Goal: Information Seeking & Learning: Stay updated

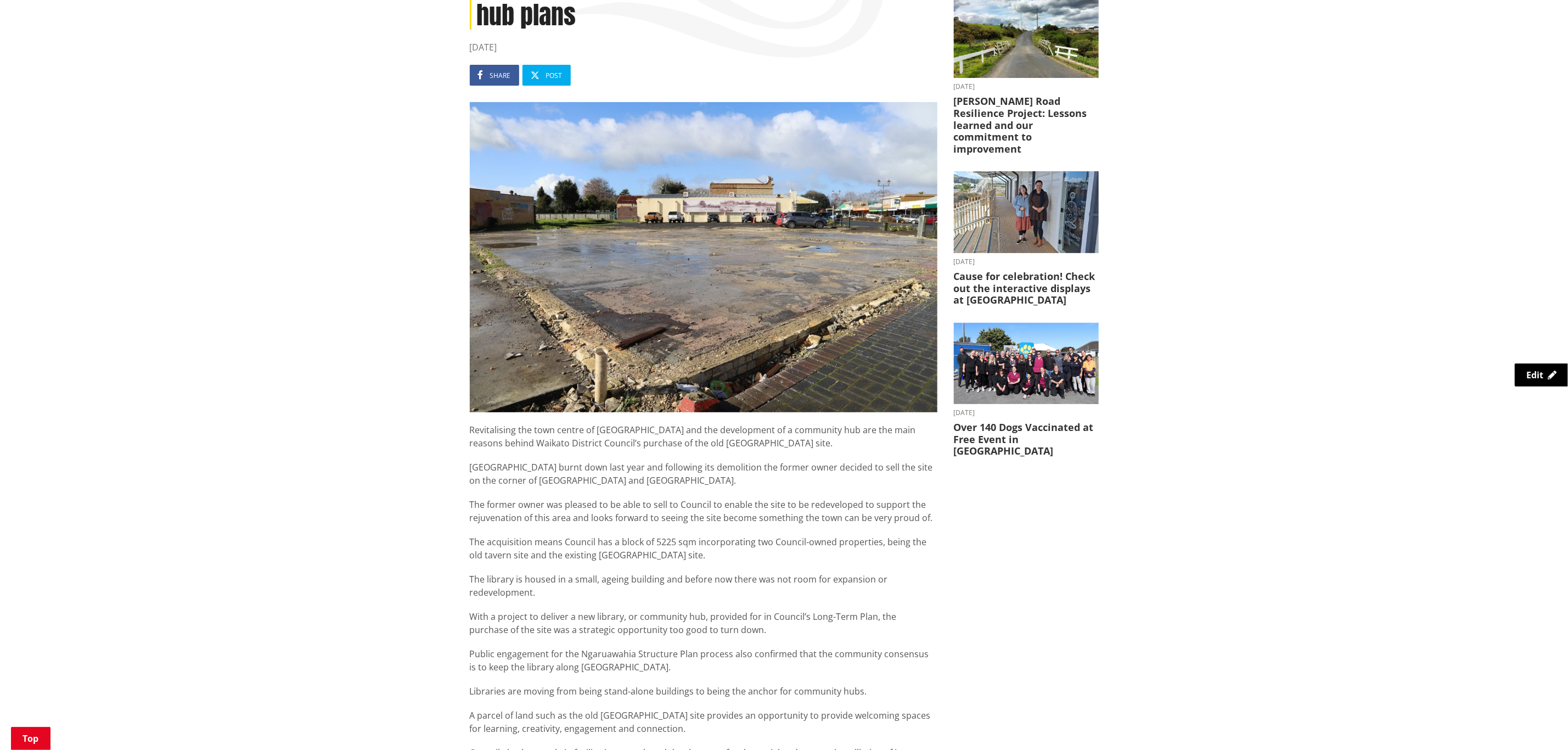
scroll to position [247, 0]
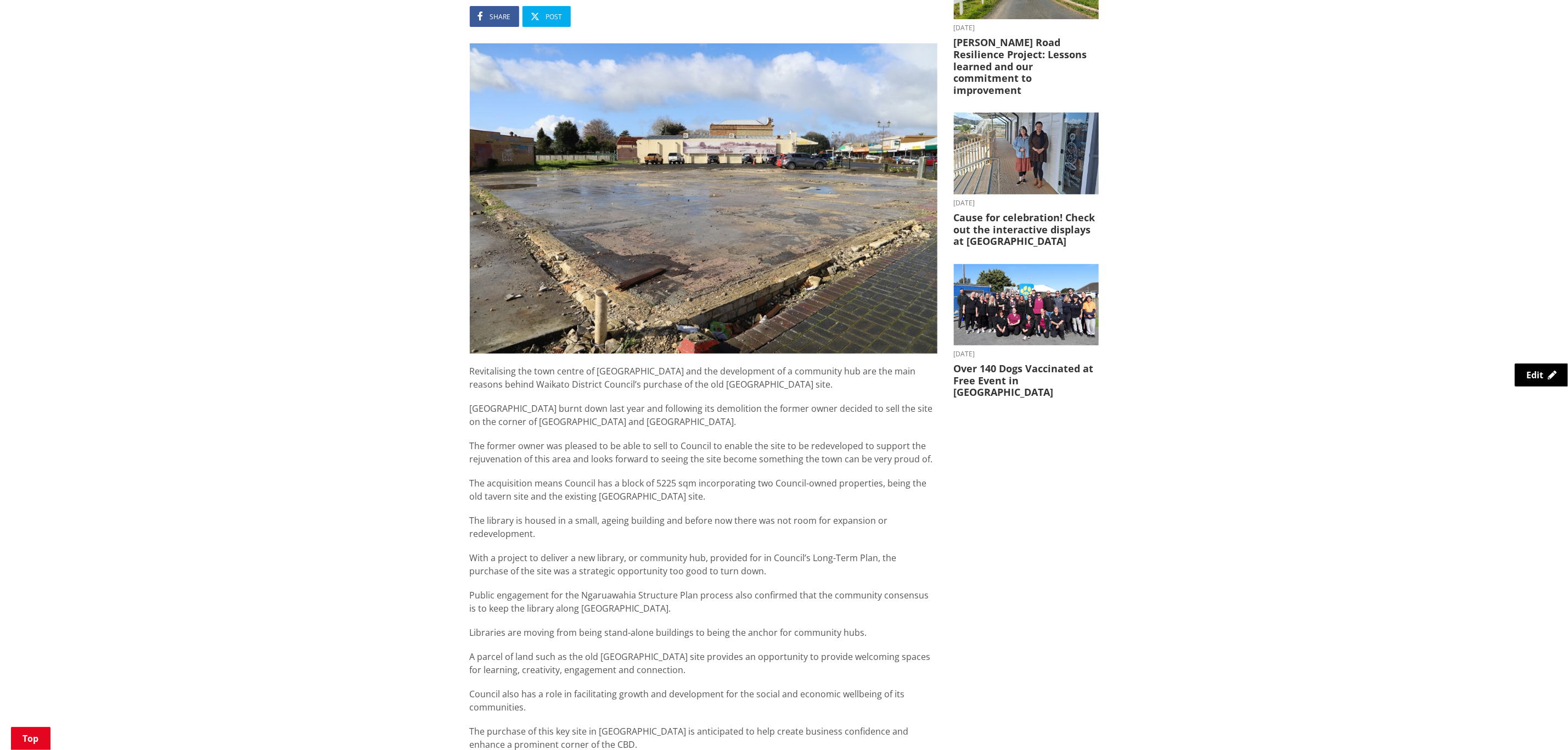
click at [632, 239] on img at bounding box center [704, 198] width 467 height 310
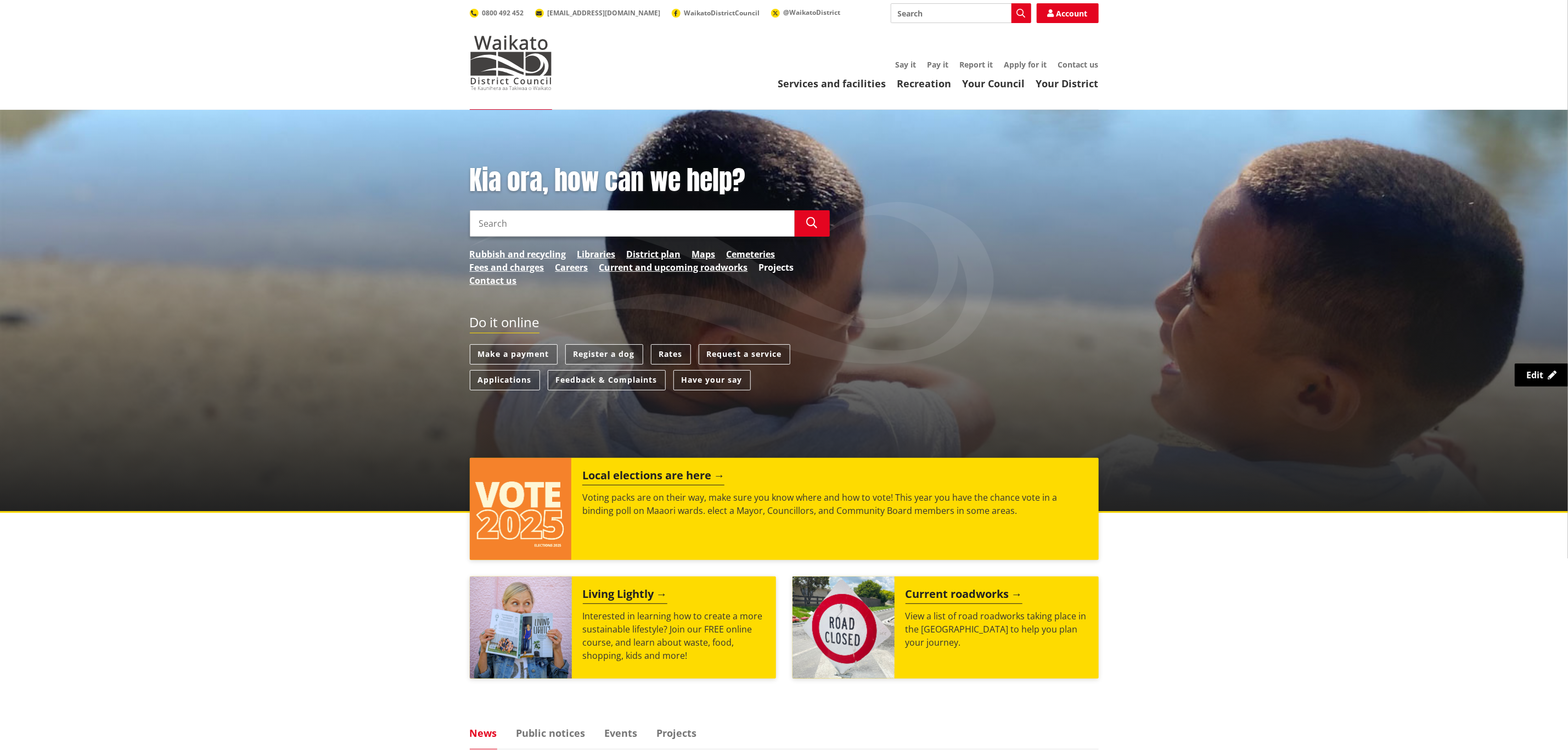
click at [789, 270] on link "Projects" at bounding box center [777, 267] width 35 height 13
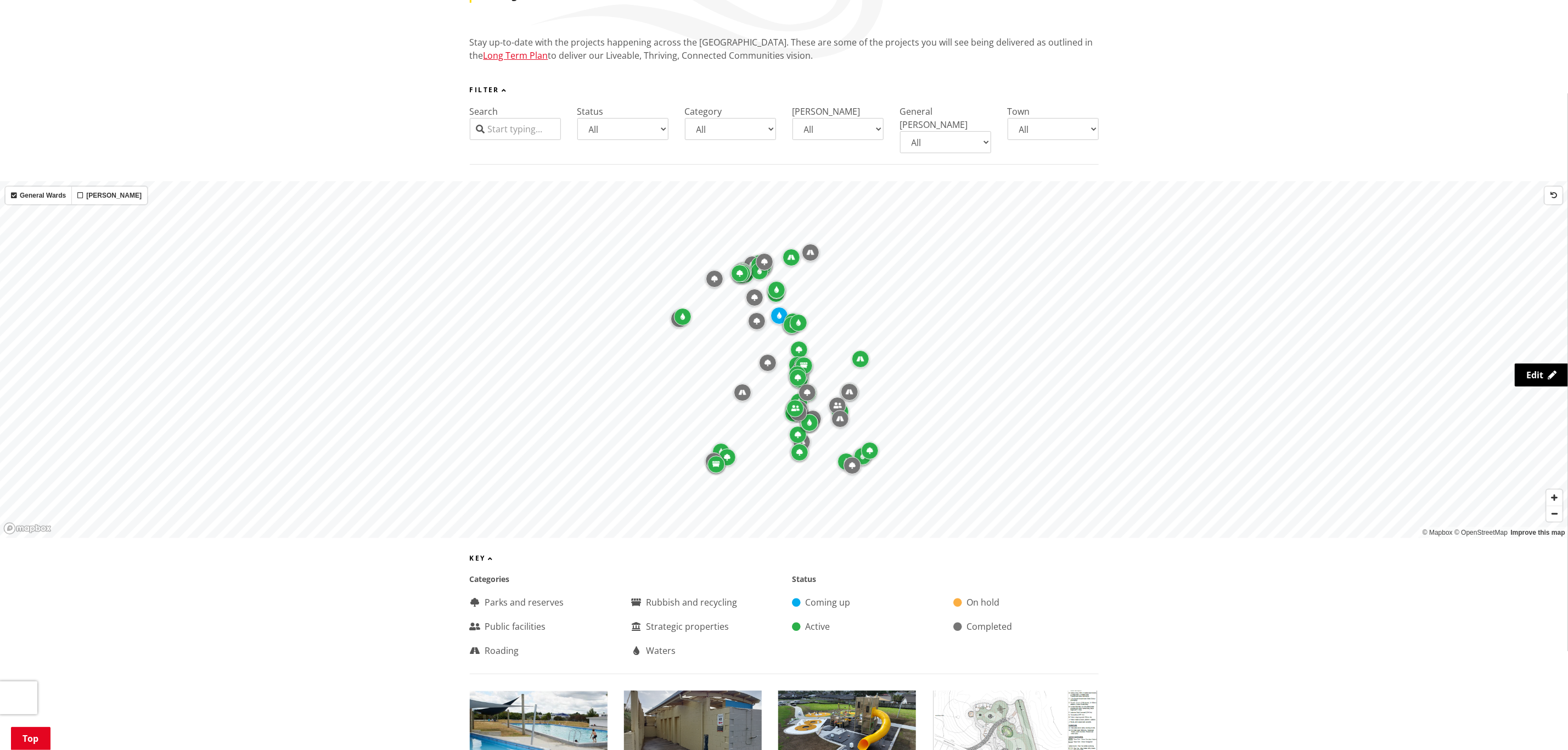
scroll to position [164, 0]
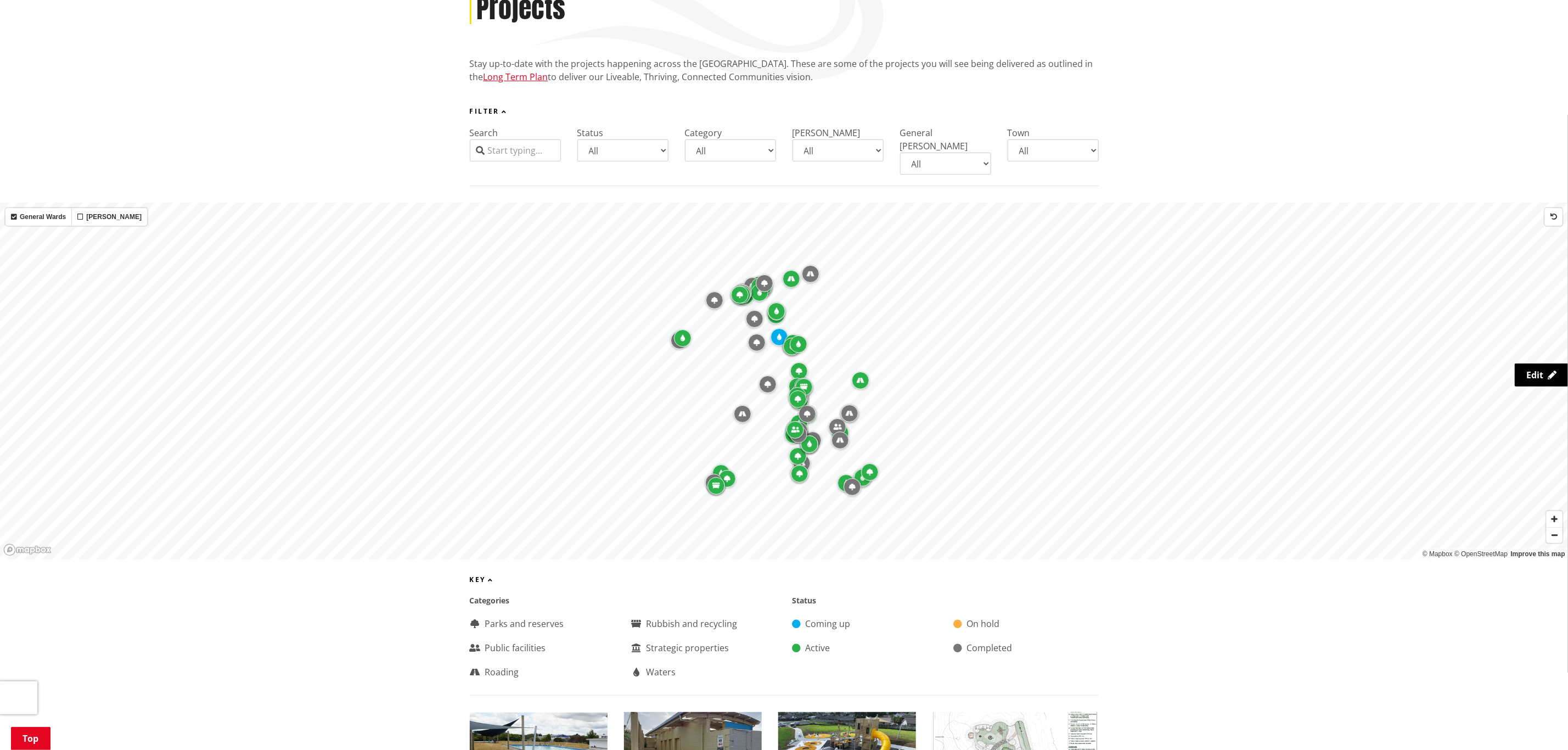
click at [1046, 145] on select "All Aka Aka Bombay Eureka Glen Afton Glen Massey Glen Murray Gordonton Horotiu …" at bounding box center [1053, 150] width 91 height 22
select select "Ngaaruawaahia"
click at [1007, 139] on select "All Aka Aka Bombay Eureka Glen Afton Glen Massey Glen Murray Gordonton Horotiu …" at bounding box center [1053, 150] width 91 height 22
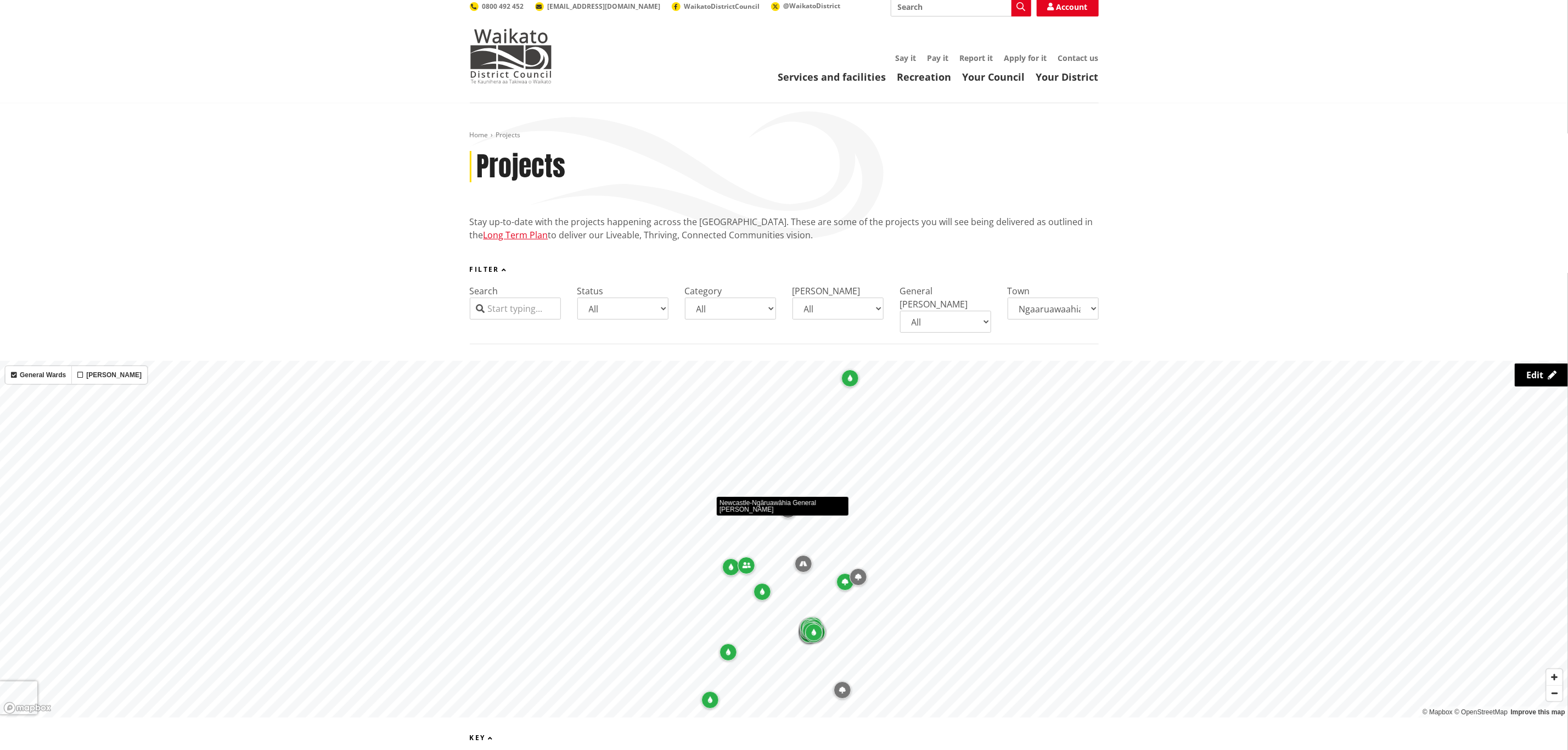
scroll to position [0, 0]
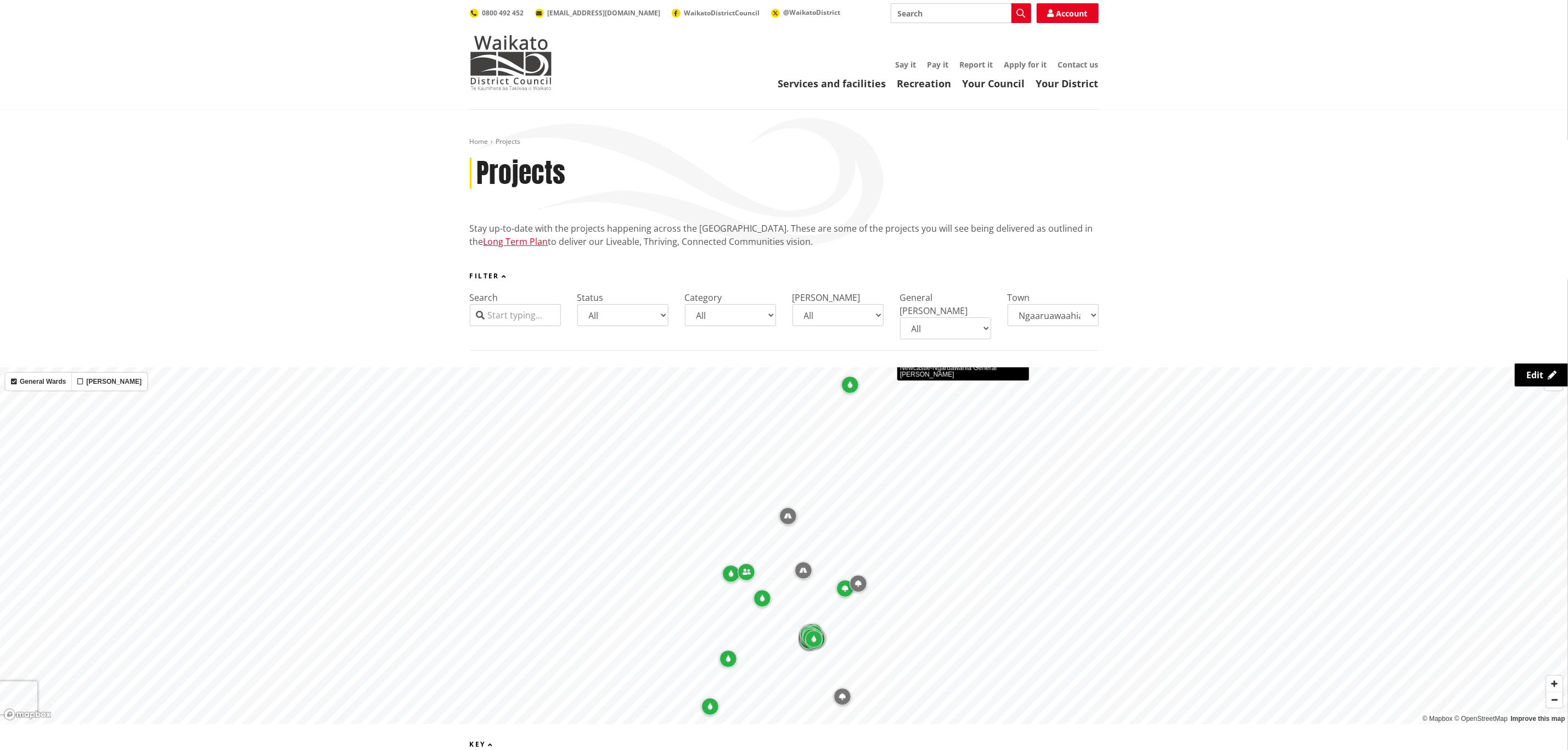
drag, startPoint x: 911, startPoint y: 61, endPoint x: 891, endPoint y: 41, distance: 28.3
click at [911, 61] on link "Say it" at bounding box center [906, 64] width 21 height 10
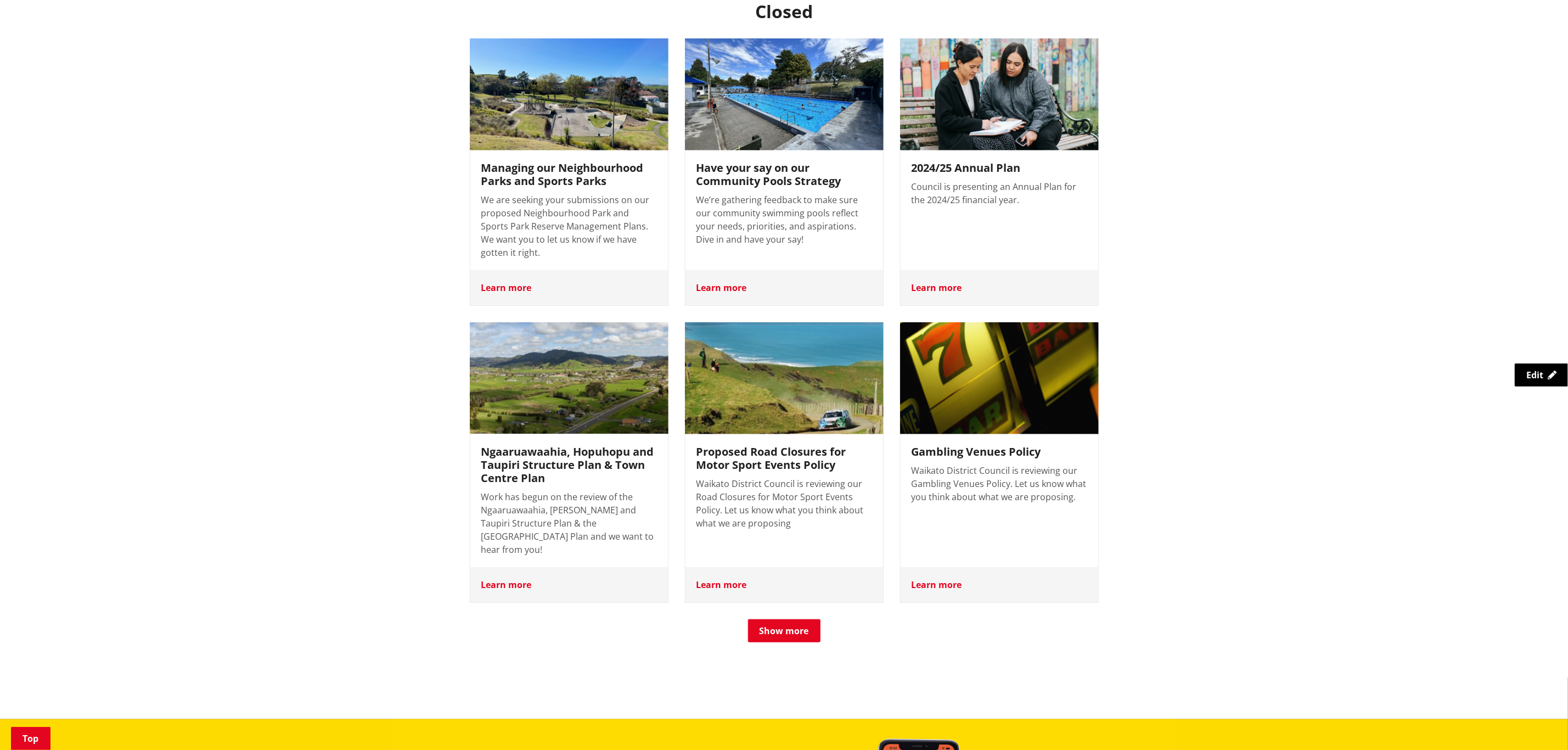
scroll to position [164, 0]
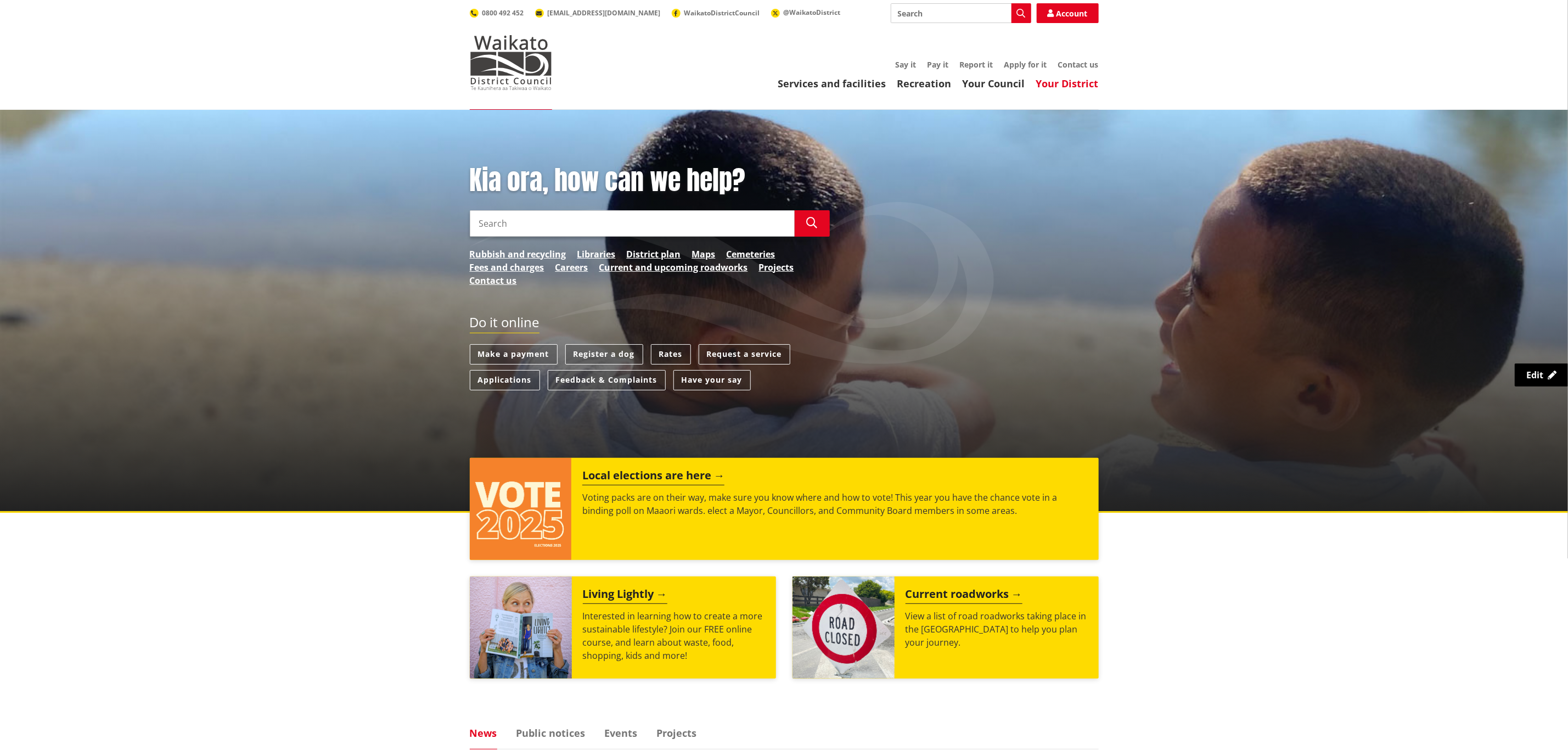
click at [1036, 85] on link "Your District" at bounding box center [1067, 83] width 63 height 13
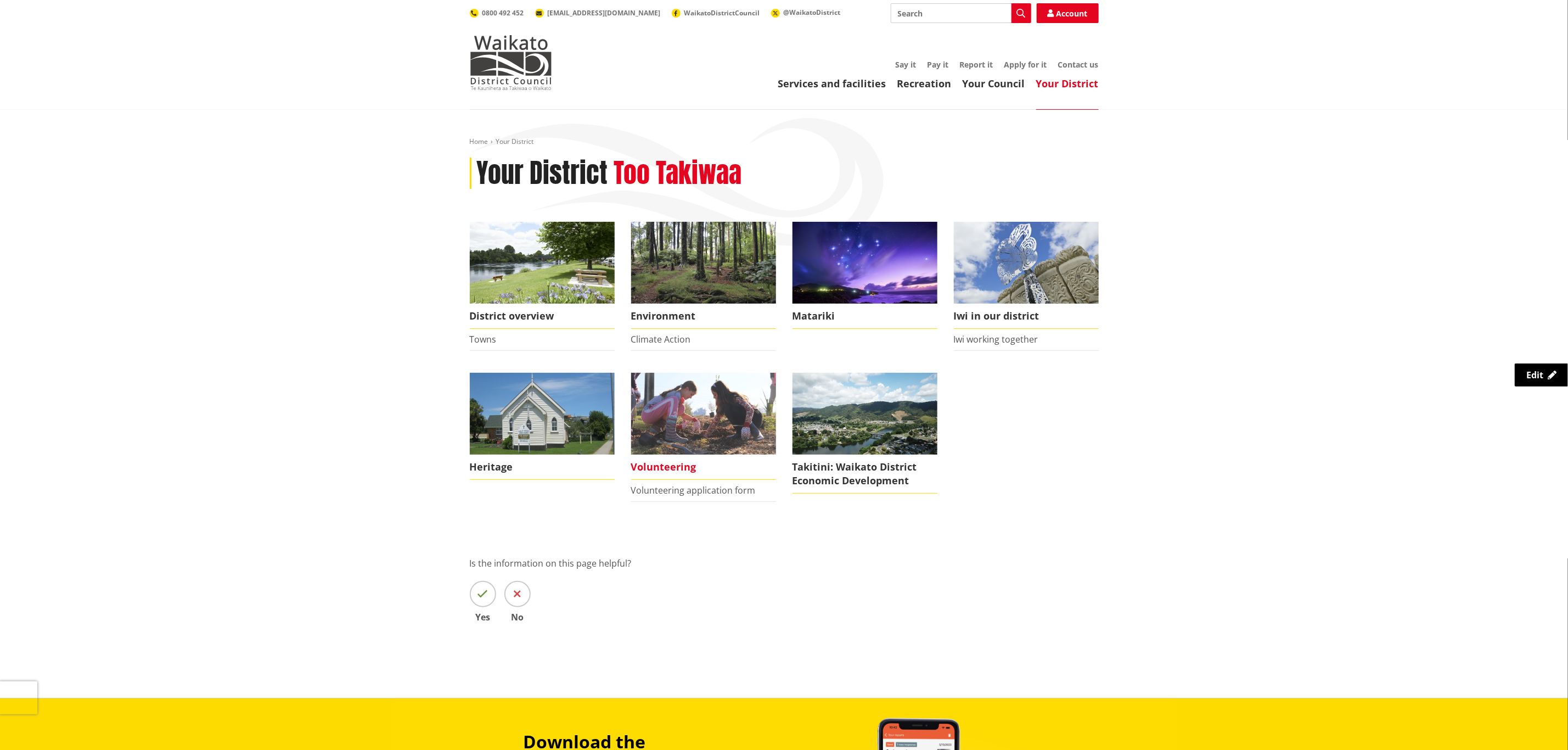
click at [701, 421] on img at bounding box center [704, 413] width 145 height 82
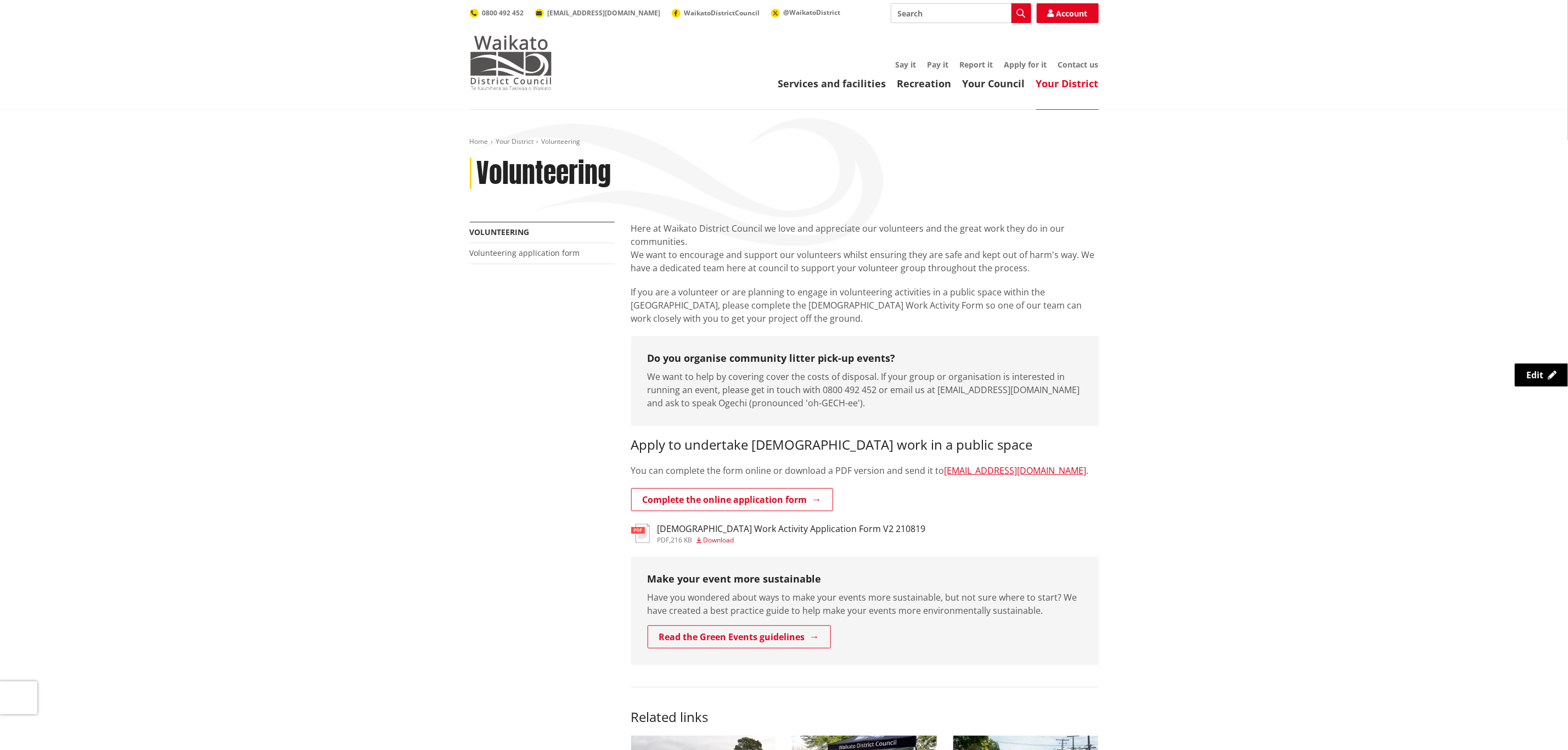
click at [504, 53] on img at bounding box center [511, 63] width 82 height 55
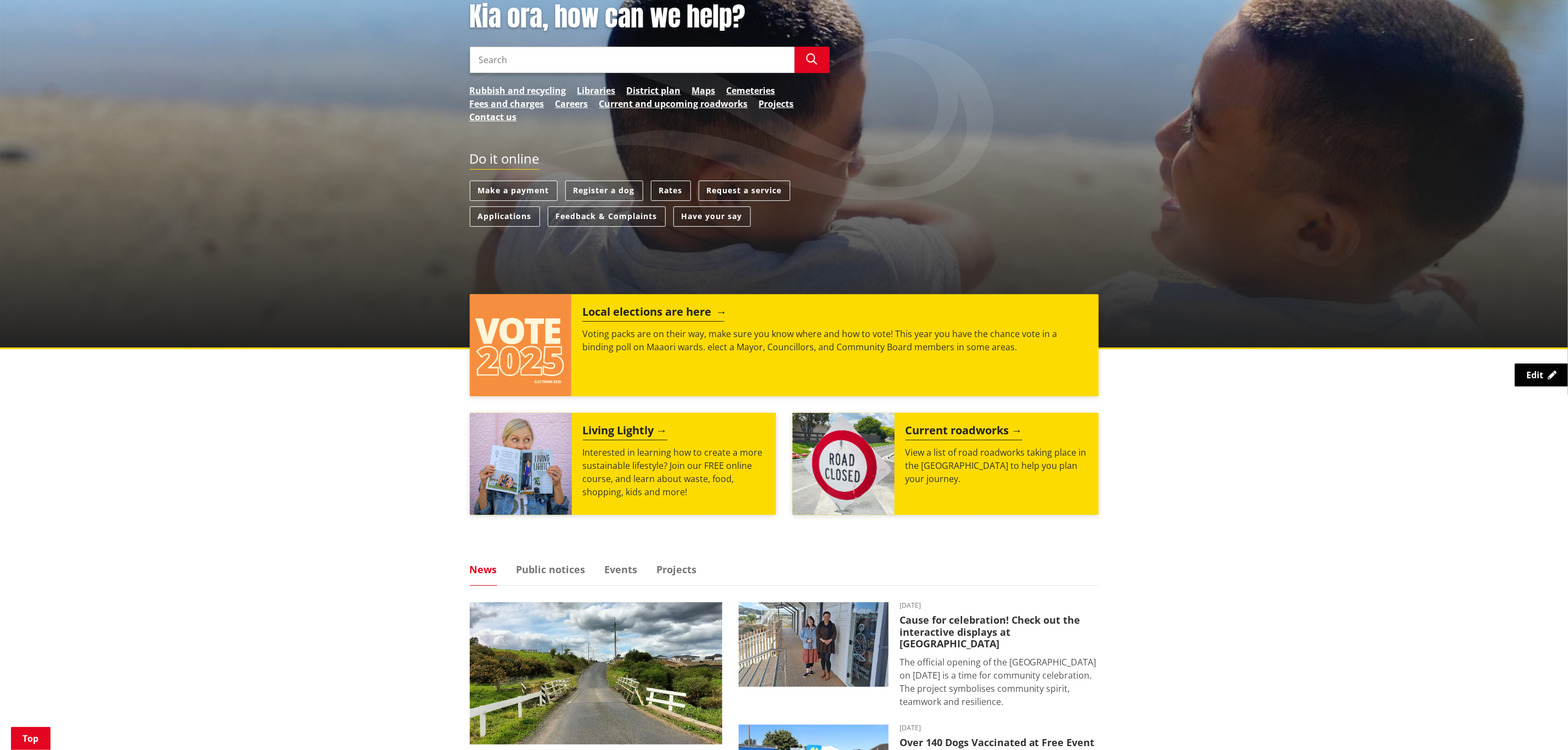
scroll to position [412, 0]
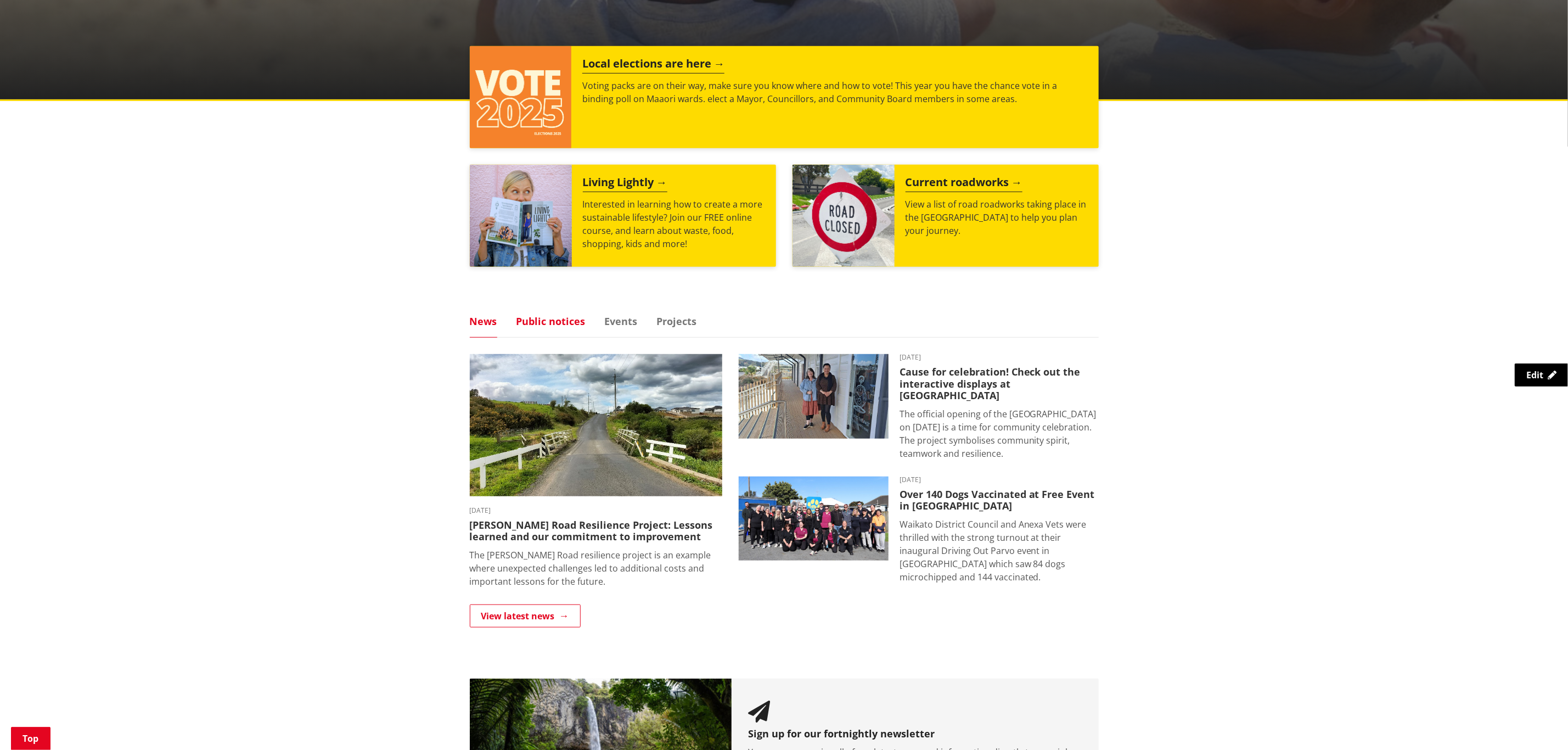
click at [541, 321] on link "Public notices" at bounding box center [551, 321] width 69 height 10
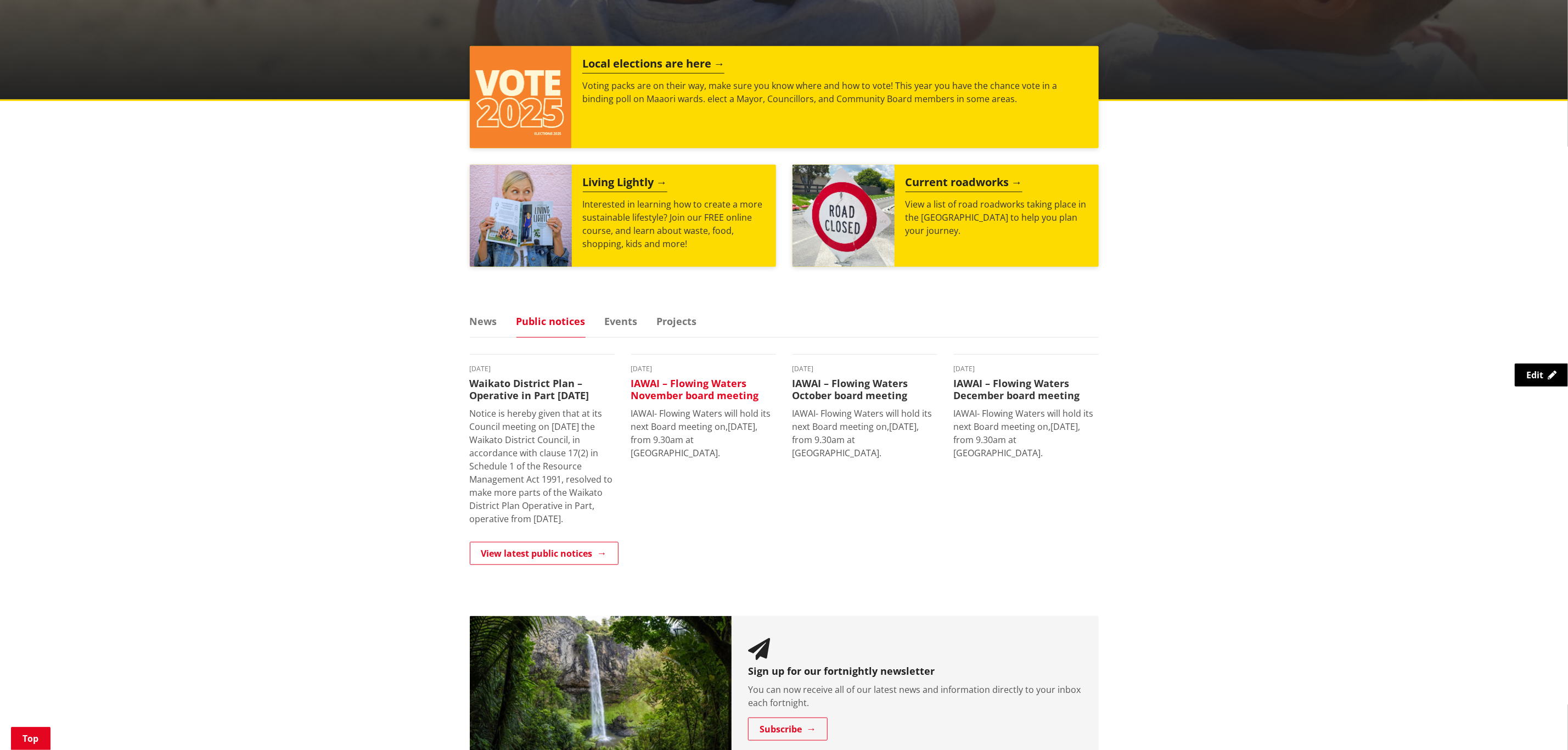
click at [719, 397] on h3 "IAWAI – Flowing Waters November board meeting" at bounding box center [704, 389] width 145 height 24
